Goal: Transaction & Acquisition: Purchase product/service

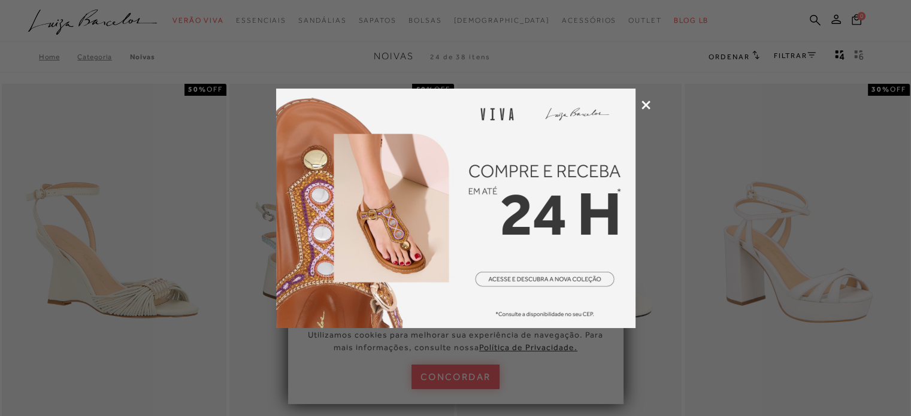
click at [645, 101] on icon at bounding box center [646, 105] width 9 height 9
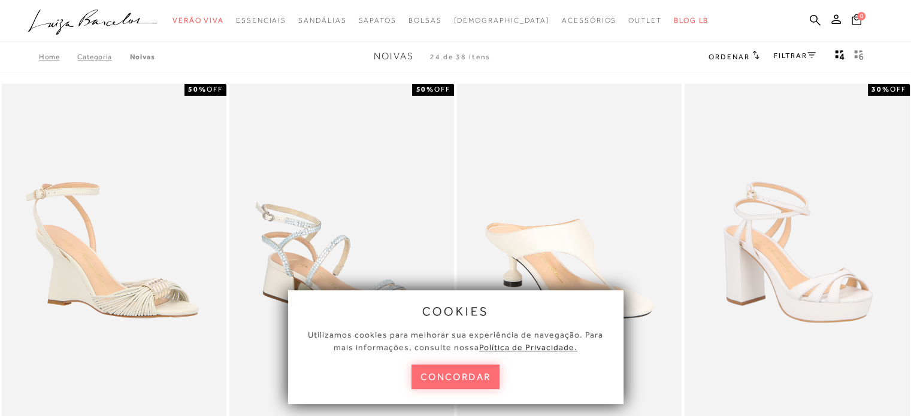
drag, startPoint x: 458, startPoint y: 374, endPoint x: 371, endPoint y: 342, distance: 92.4
click at [457, 374] on button "concordar" at bounding box center [456, 377] width 89 height 25
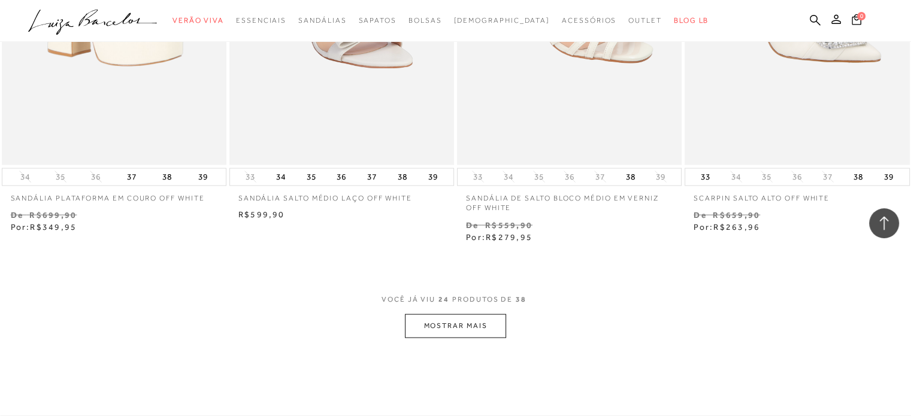
scroll to position [2397, 0]
click at [443, 330] on button "MOSTRAR MAIS" at bounding box center [455, 324] width 101 height 23
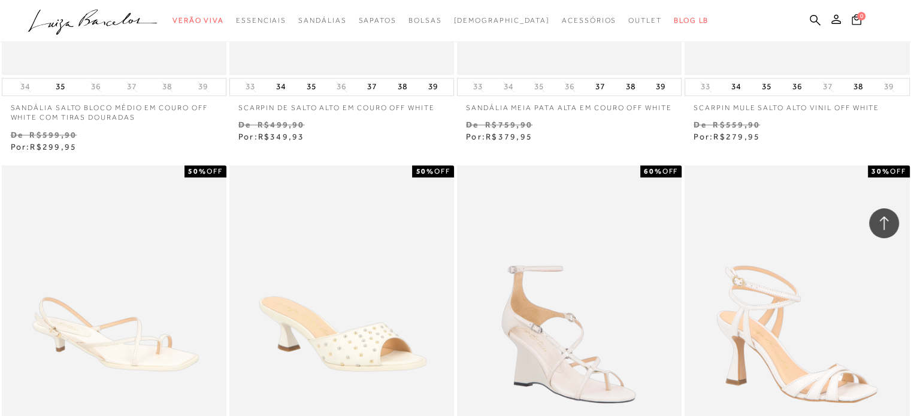
scroll to position [1438, 0]
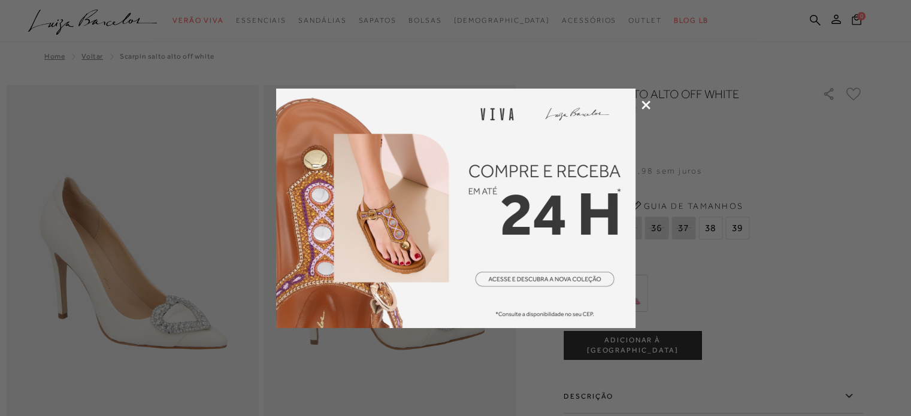
click at [643, 101] on icon at bounding box center [646, 105] width 9 height 9
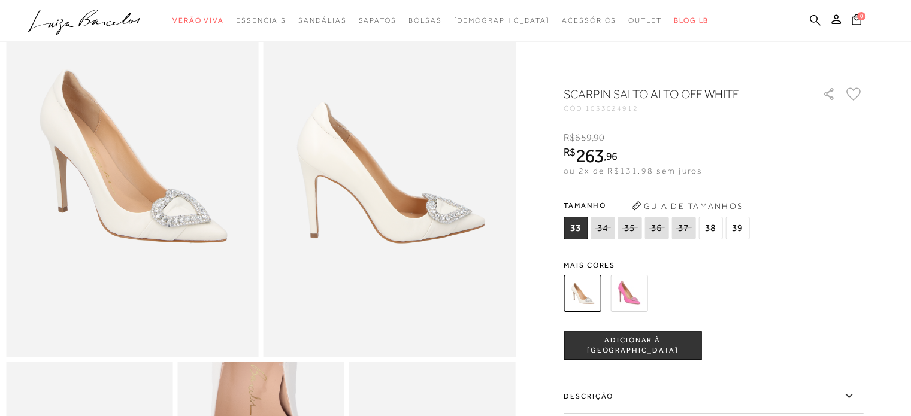
scroll to position [120, 0]
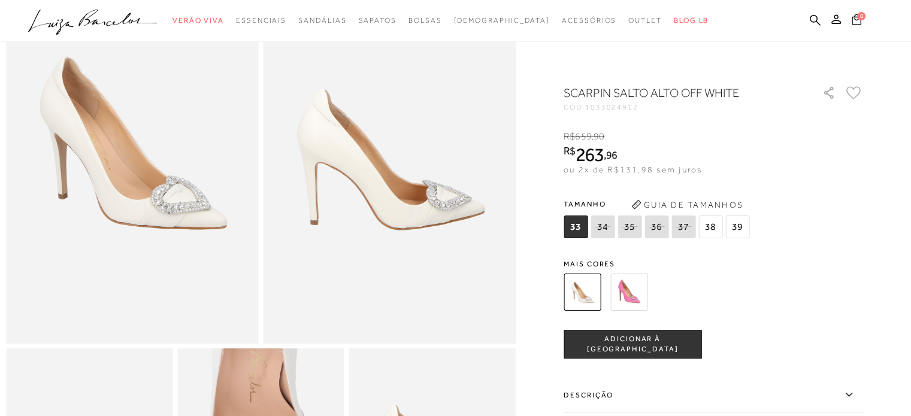
click at [635, 297] on img at bounding box center [629, 292] width 37 height 37
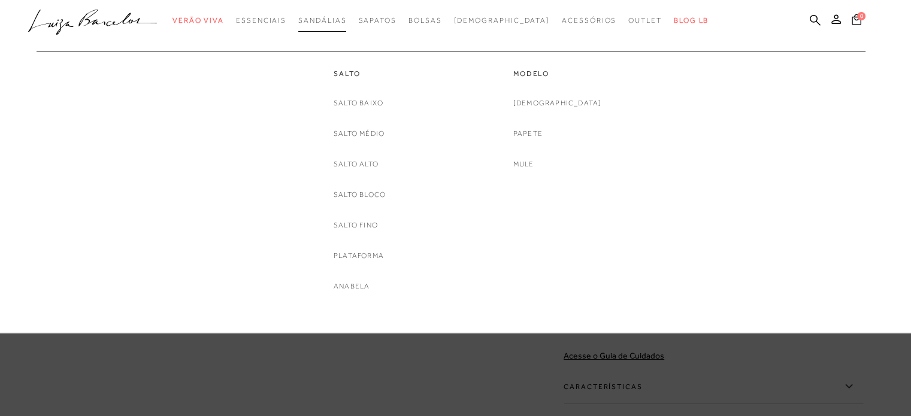
click at [339, 23] on span "Sandálias" at bounding box center [322, 20] width 48 height 8
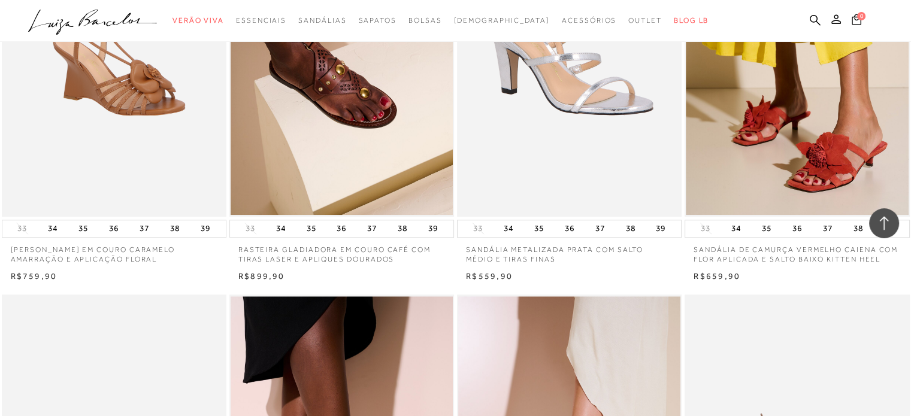
scroll to position [1378, 0]
